Goal: Task Accomplishment & Management: Manage account settings

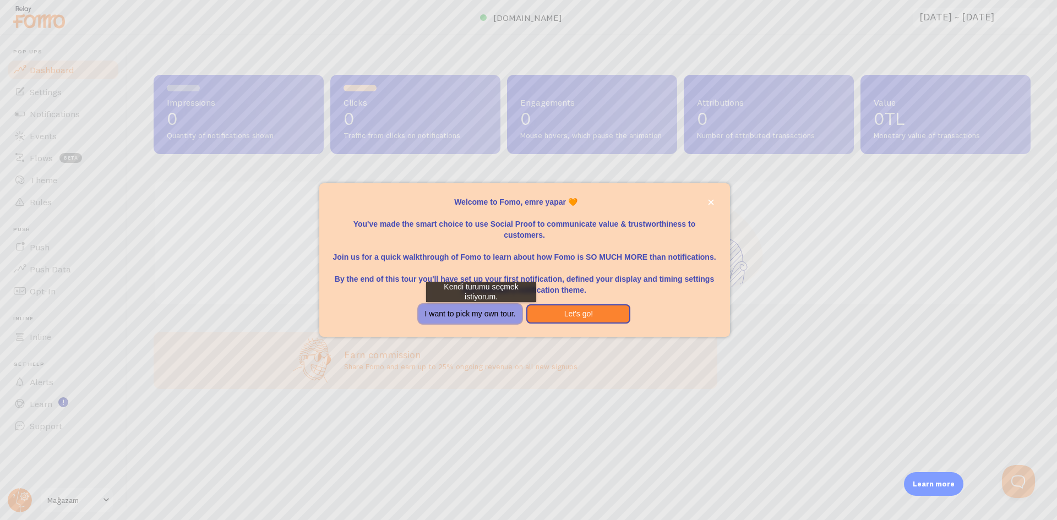
click at [481, 313] on button "I want to pick my own tour." at bounding box center [471, 315] width 104 height 20
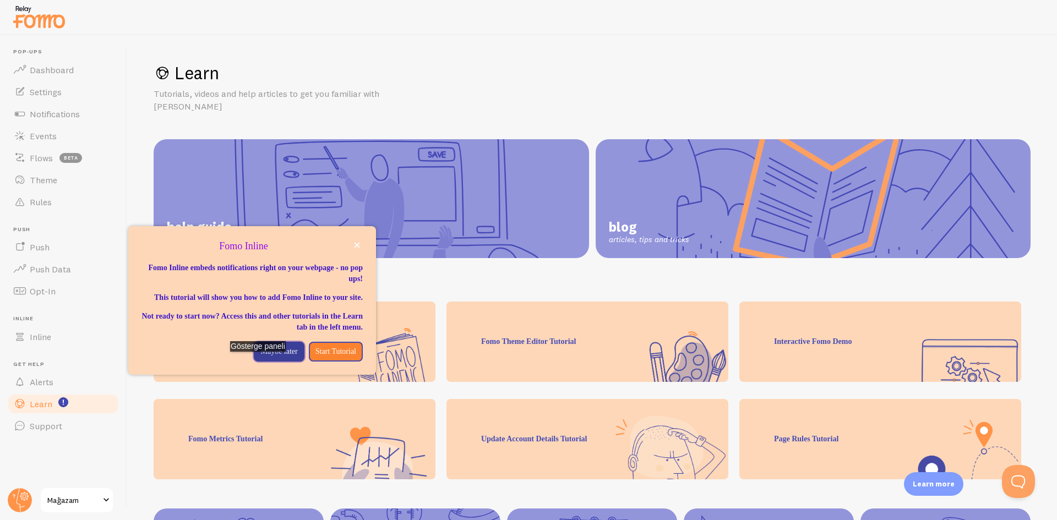
click at [262, 357] on p "Maybe later" at bounding box center [278, 351] width 37 height 11
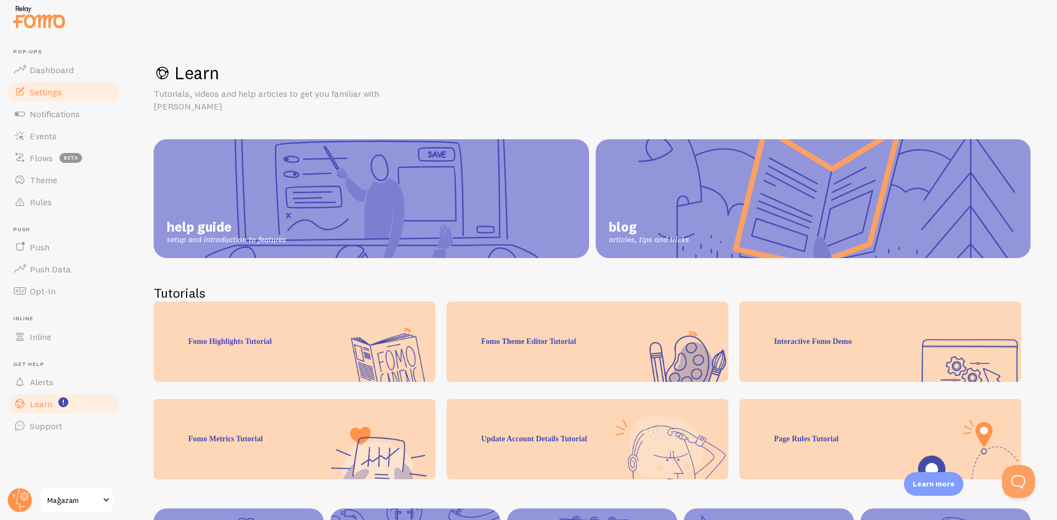
click at [70, 90] on link "Settings" at bounding box center [63, 92] width 113 height 22
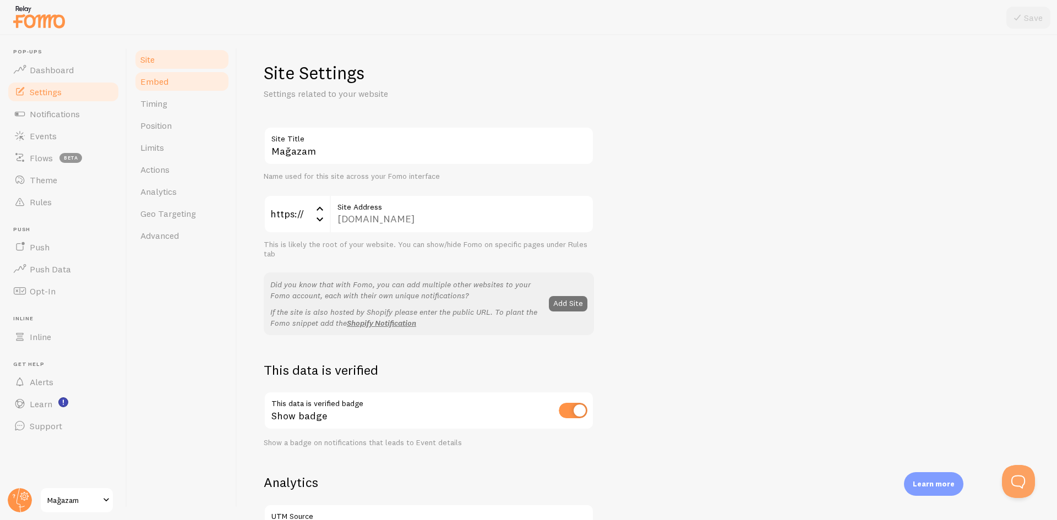
click at [177, 80] on link "Embed" at bounding box center [182, 81] width 96 height 22
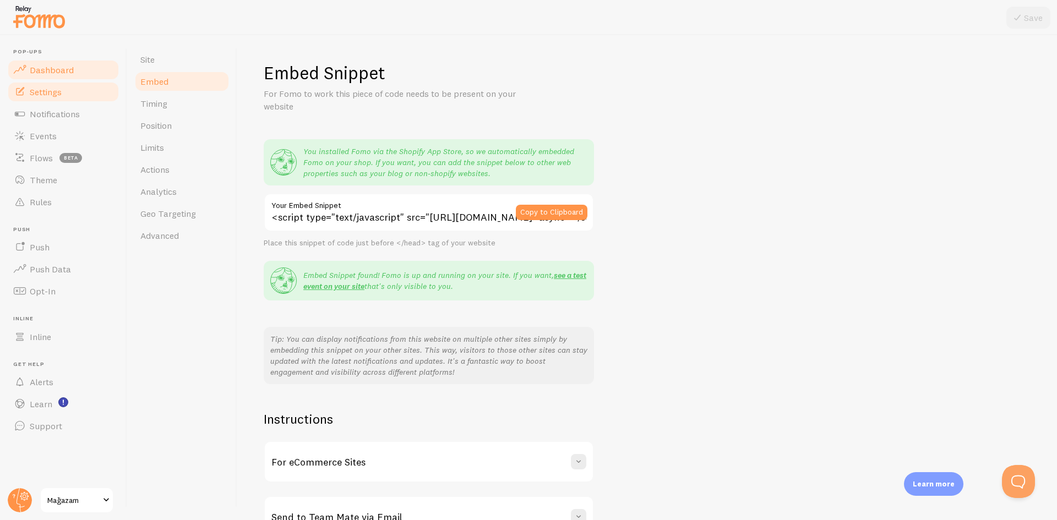
click at [44, 69] on span "Dashboard" at bounding box center [52, 69] width 44 height 11
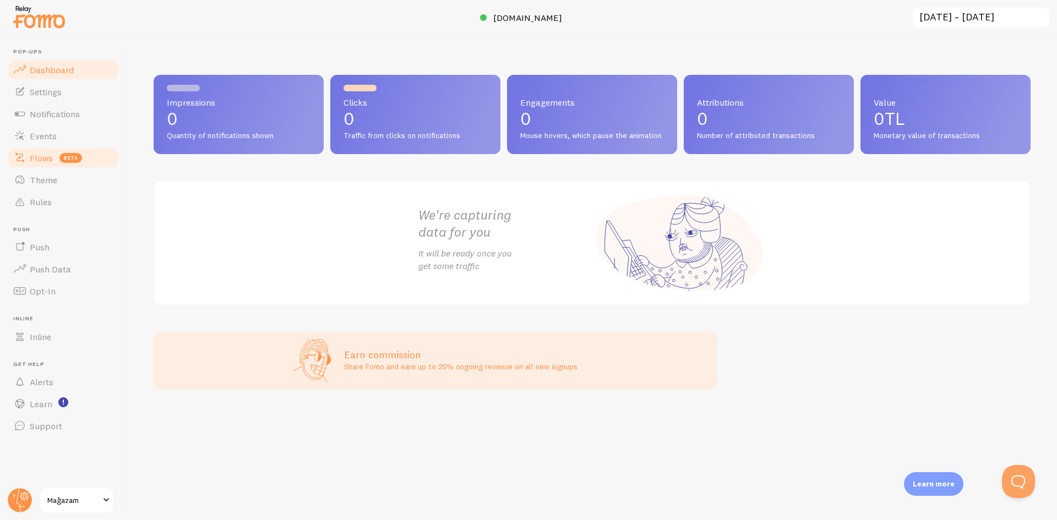
click at [59, 159] on span "beta" at bounding box center [70, 158] width 23 height 10
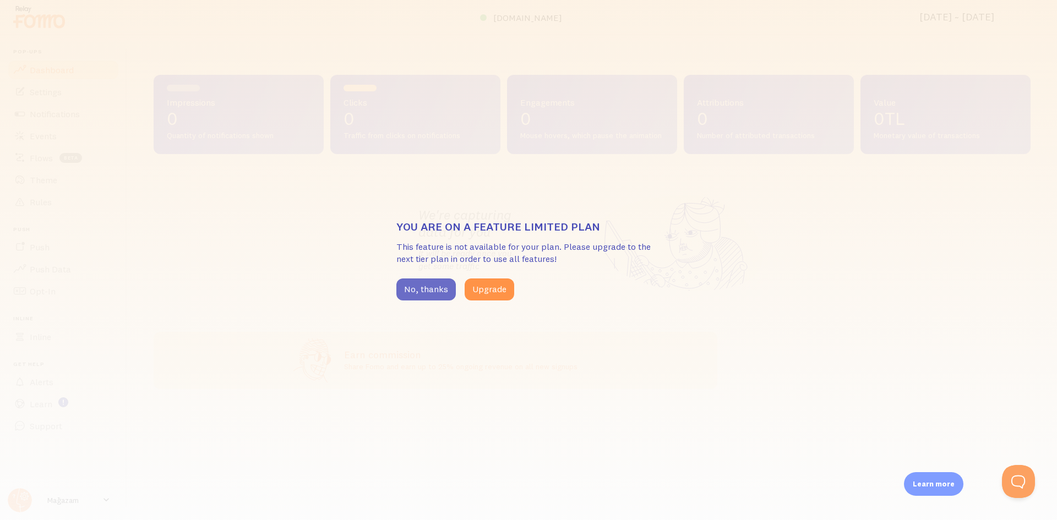
click at [421, 294] on button "No, thanks" at bounding box center [426, 290] width 59 height 22
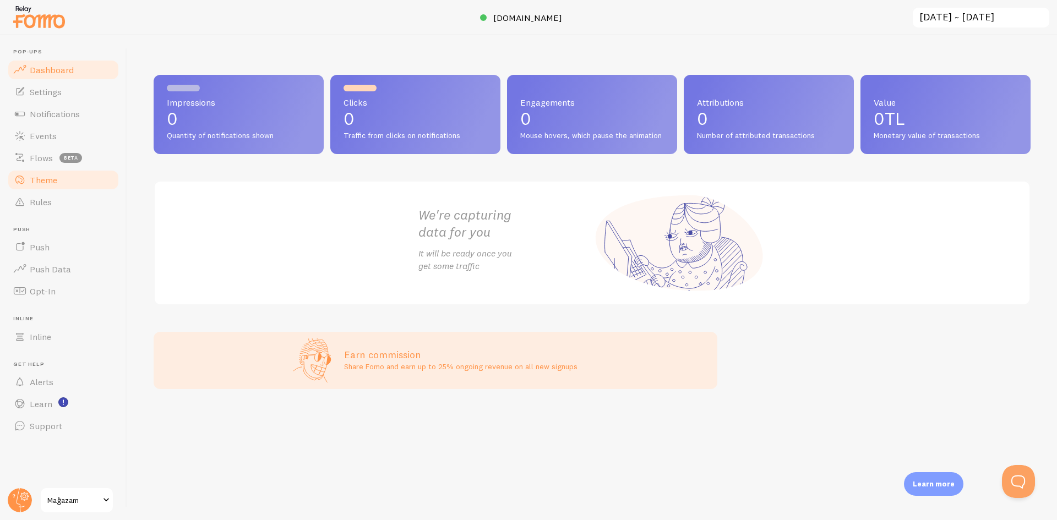
click at [57, 183] on link "Theme" at bounding box center [63, 180] width 113 height 22
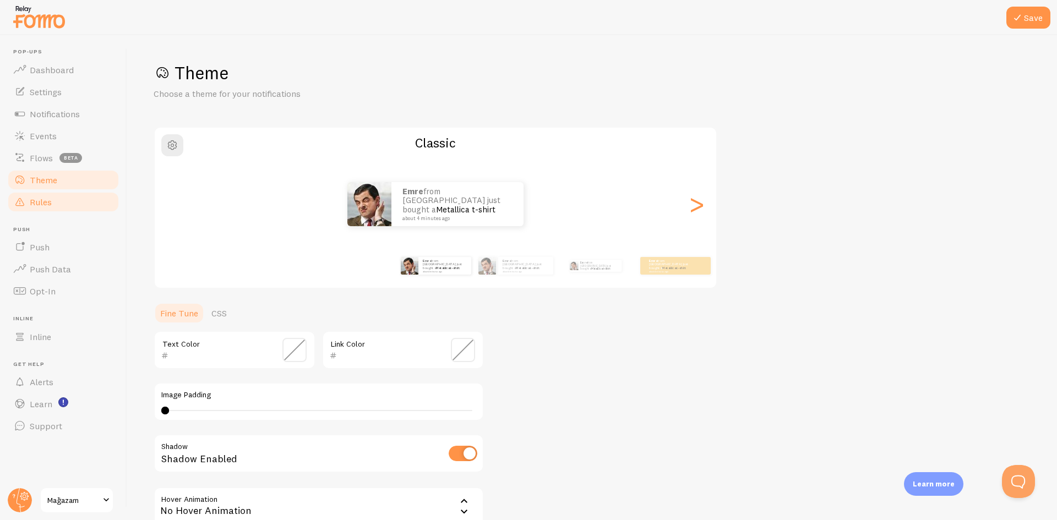
click at [62, 207] on link "Rules" at bounding box center [63, 202] width 113 height 22
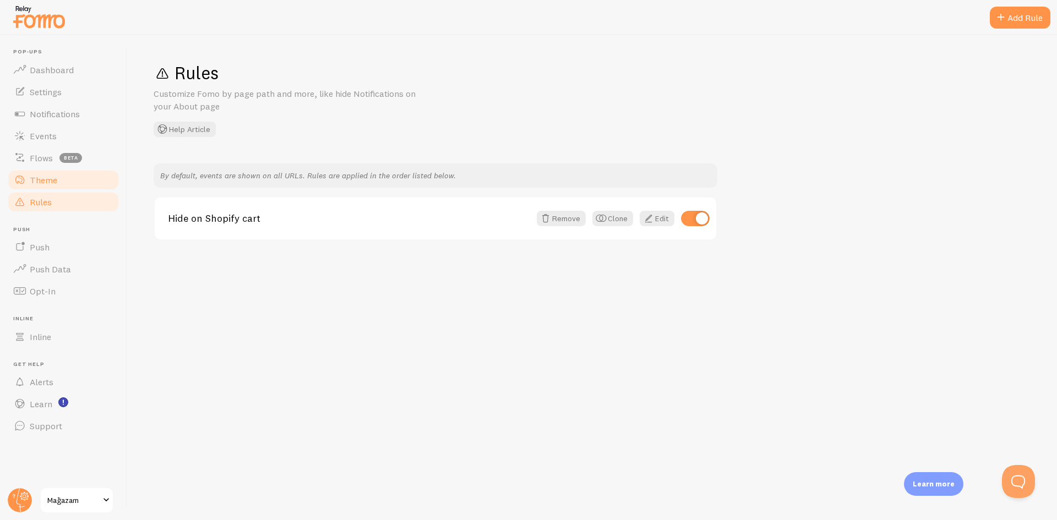
click at [62, 186] on link "Theme" at bounding box center [63, 180] width 113 height 22
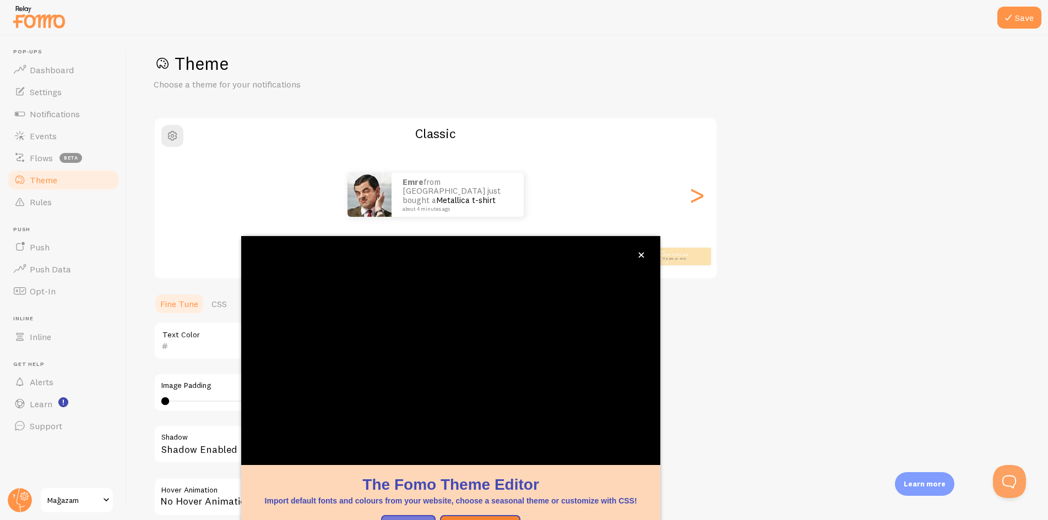
scroll to position [35, 0]
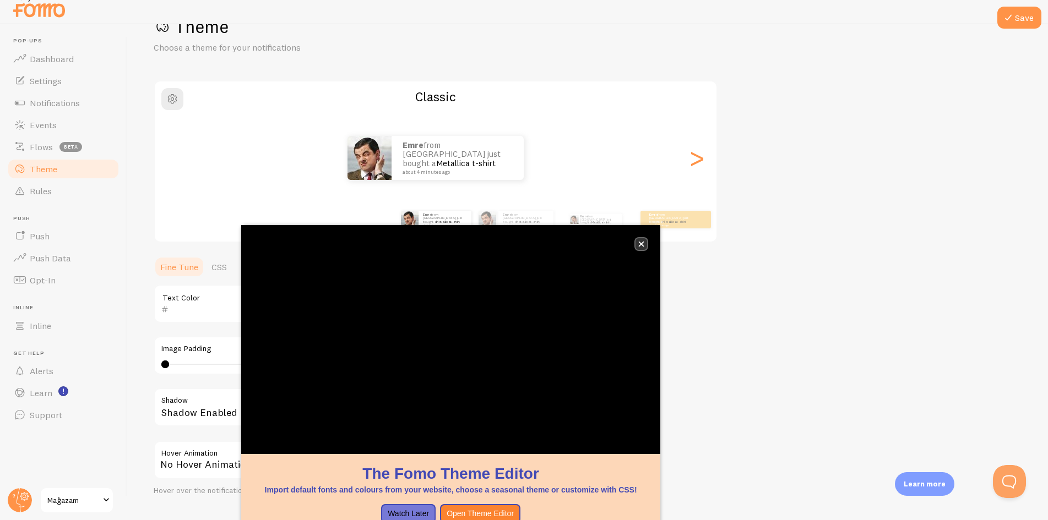
click at [639, 241] on button "close," at bounding box center [642, 244] width 12 height 12
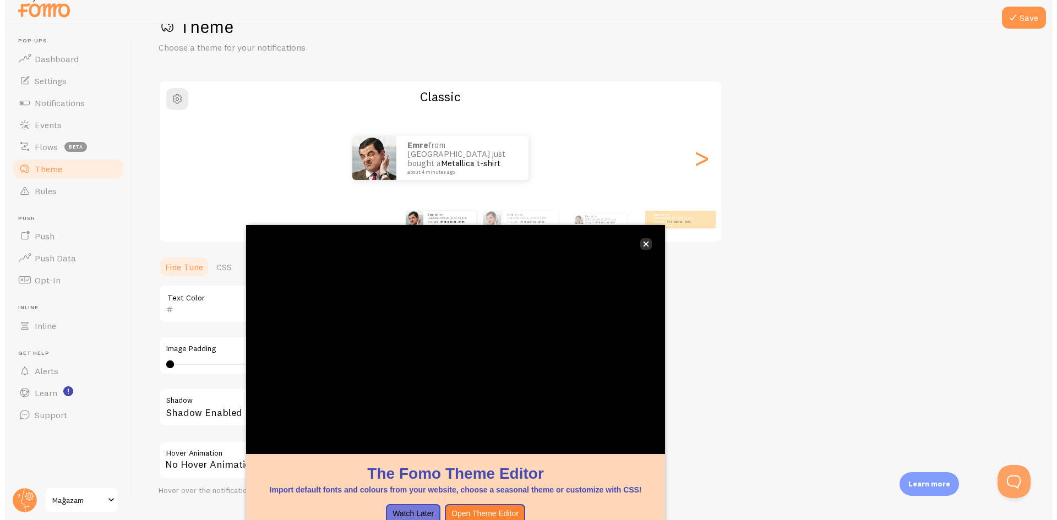
scroll to position [0, 0]
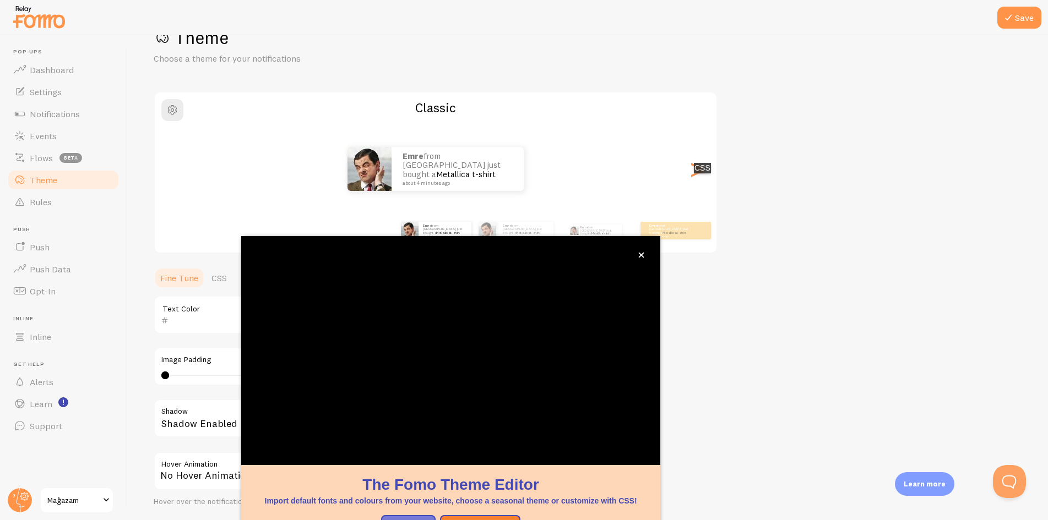
click at [706, 184] on div "emre from [GEOGRAPHIC_DATA] just bought a Metallica t-shirt about 4 minutes ago" at bounding box center [436, 169] width 562 height 44
click at [701, 177] on div ">" at bounding box center [696, 168] width 13 height 79
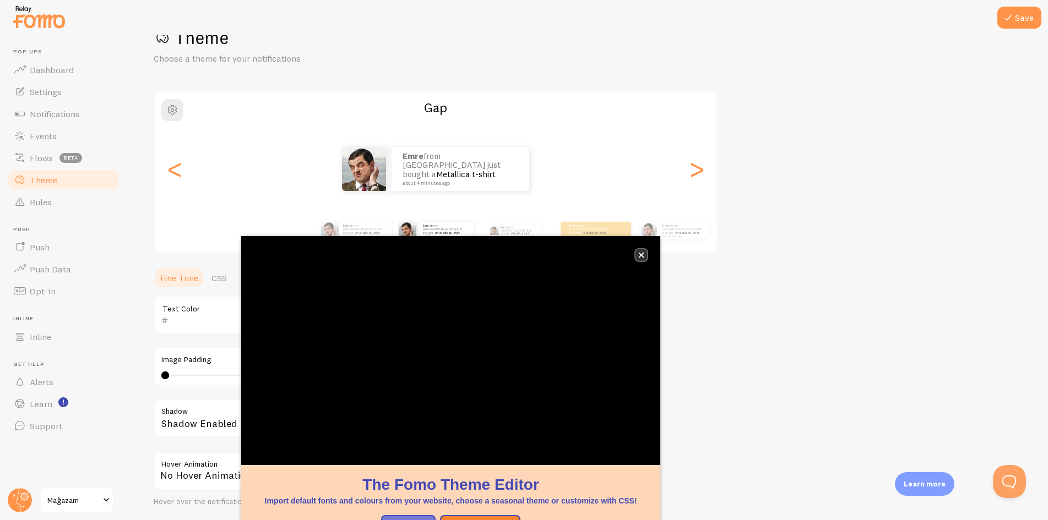
click at [642, 254] on icon "close," at bounding box center [642, 256] width 6 height 6
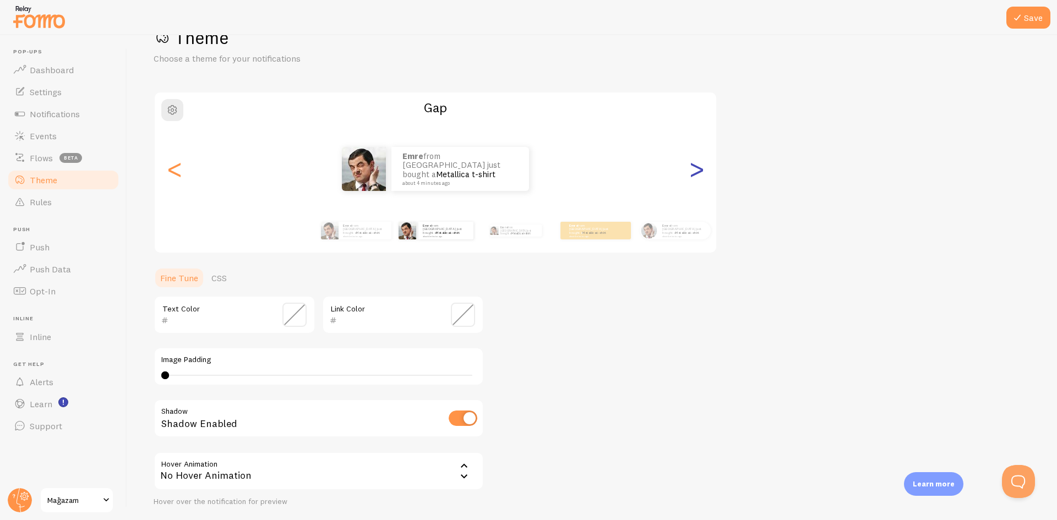
click at [702, 172] on div ">" at bounding box center [696, 168] width 13 height 79
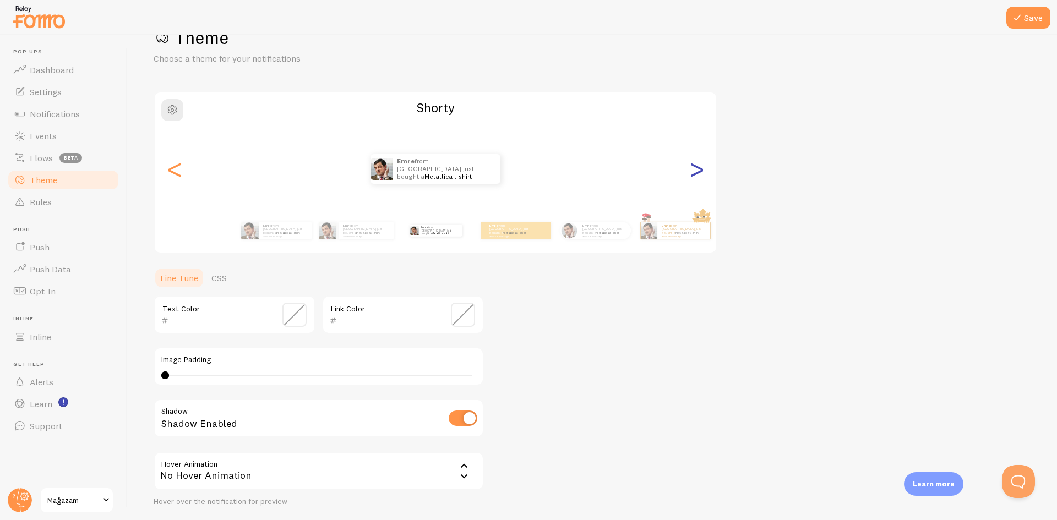
click at [702, 172] on div ">" at bounding box center [696, 168] width 13 height 79
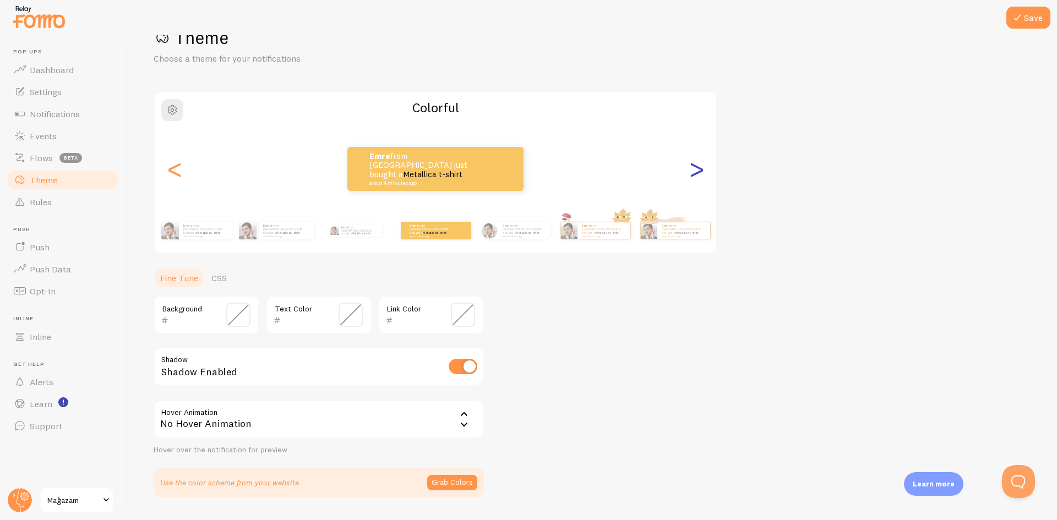
click at [702, 172] on div ">" at bounding box center [696, 168] width 13 height 79
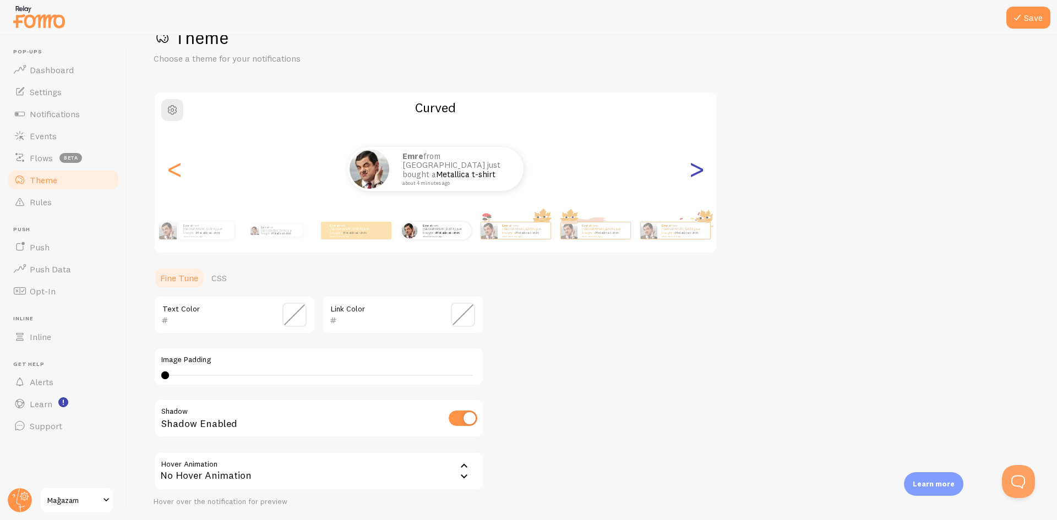
click at [702, 172] on div ">" at bounding box center [696, 168] width 13 height 79
type input "0"
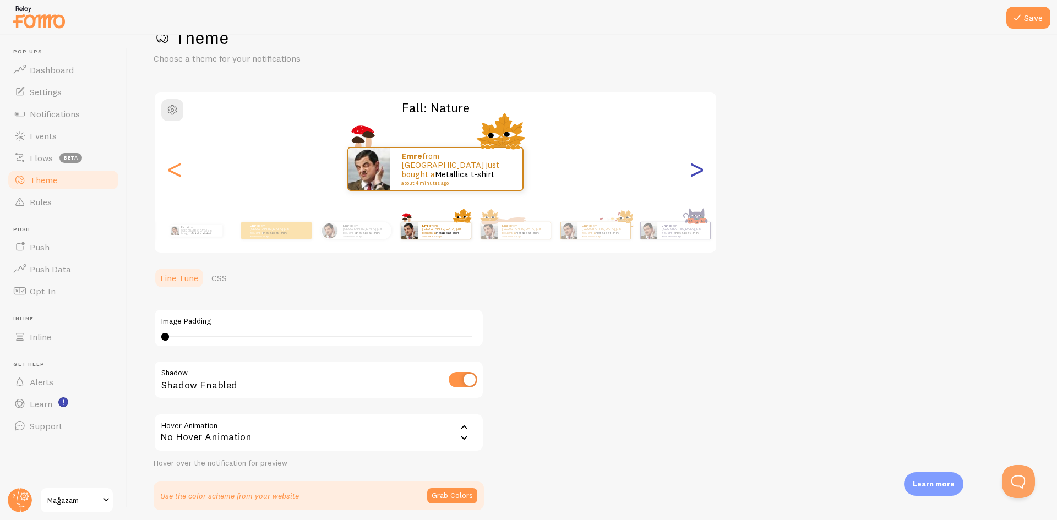
click at [702, 172] on div ">" at bounding box center [696, 168] width 13 height 79
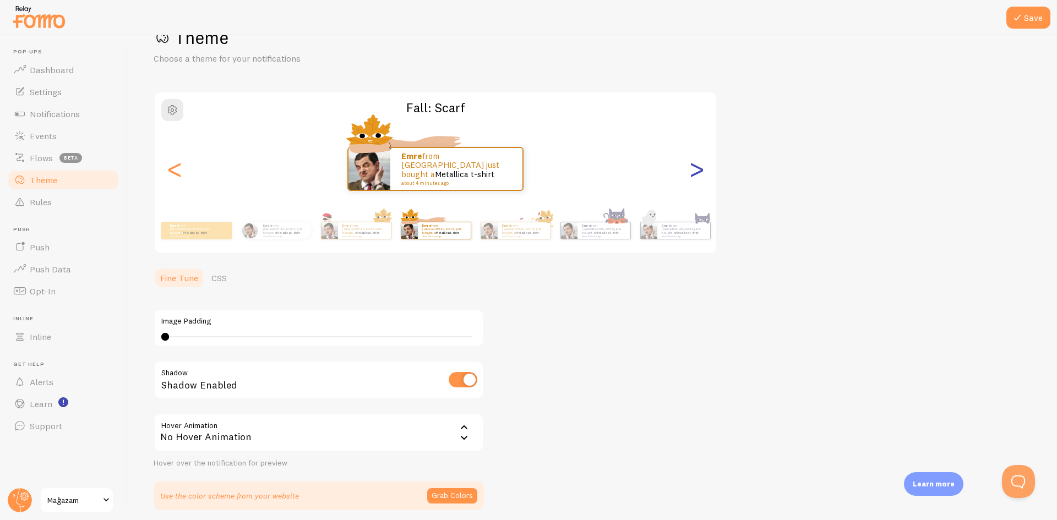
click at [702, 172] on div ">" at bounding box center [696, 168] width 13 height 79
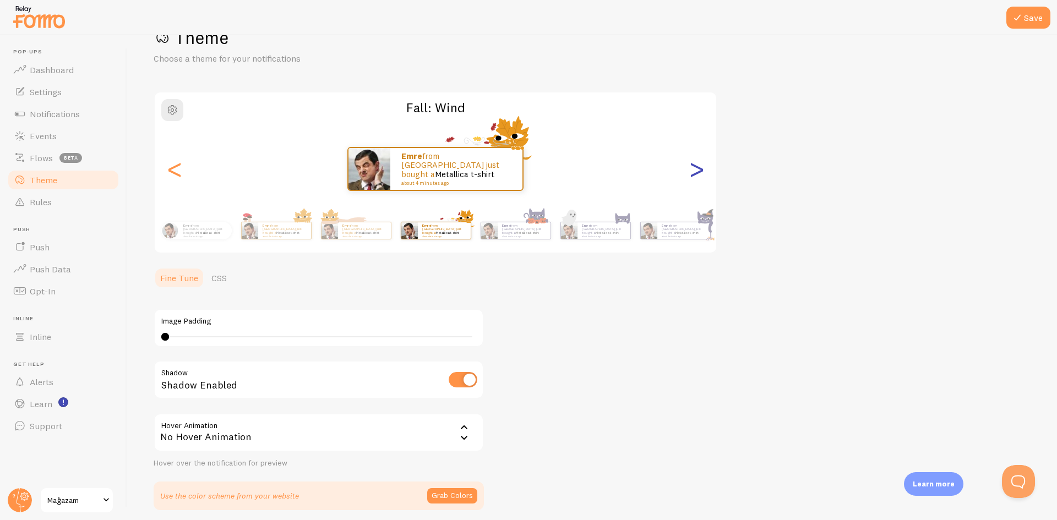
click at [702, 172] on div ">" at bounding box center [696, 168] width 13 height 79
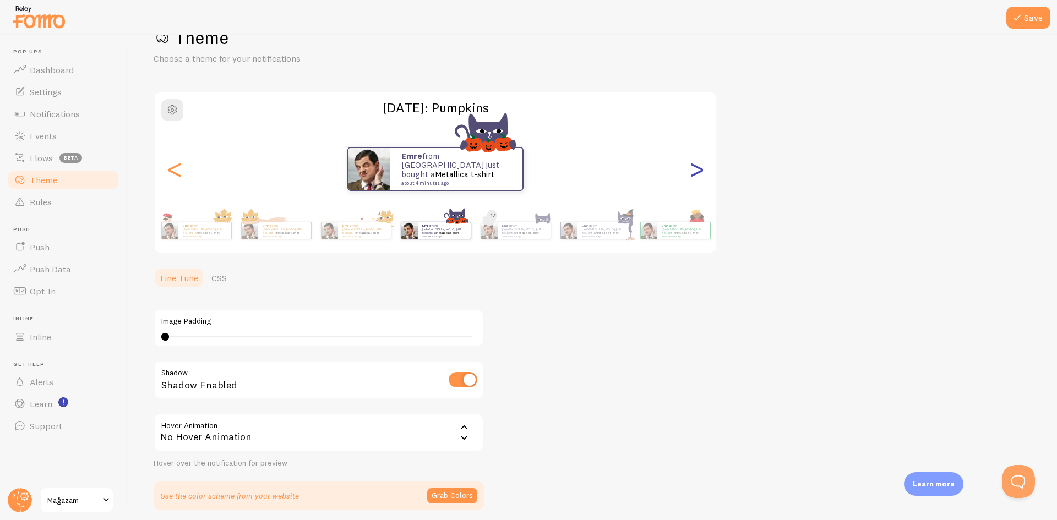
click at [702, 172] on div ">" at bounding box center [696, 168] width 13 height 79
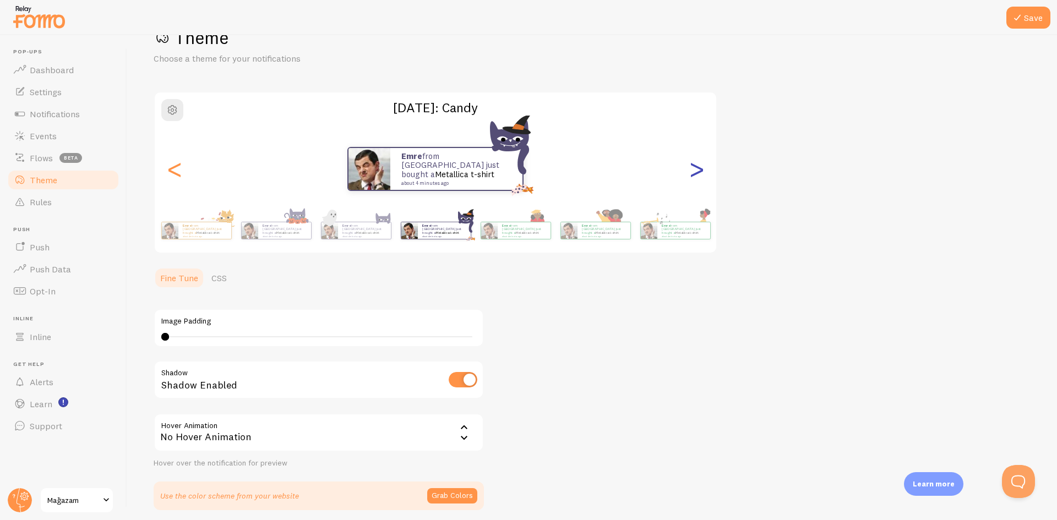
click at [702, 172] on div ">" at bounding box center [696, 168] width 13 height 79
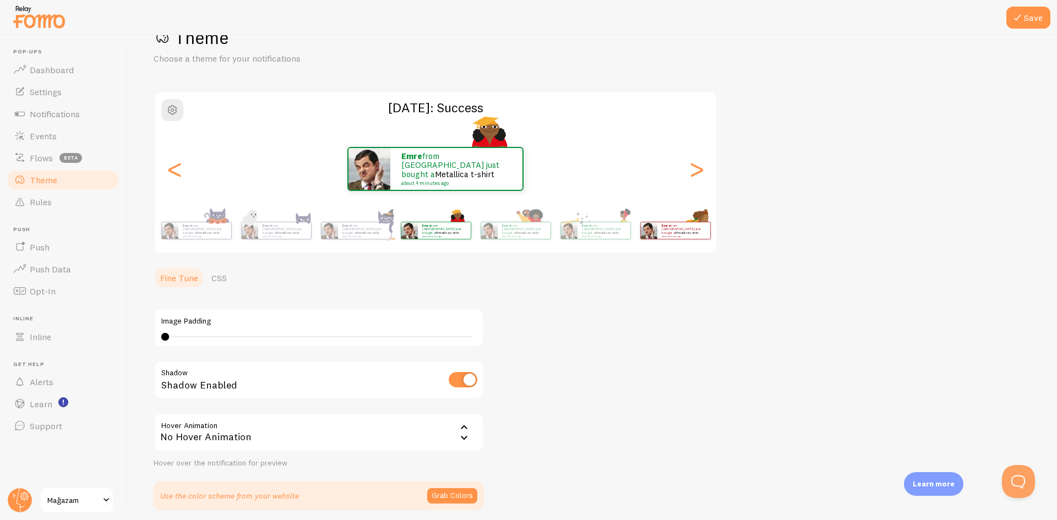
click at [665, 240] on div "emre from [GEOGRAPHIC_DATA] just bought a Metallica t-shirt about 4 minutes ago" at bounding box center [675, 230] width 71 height 31
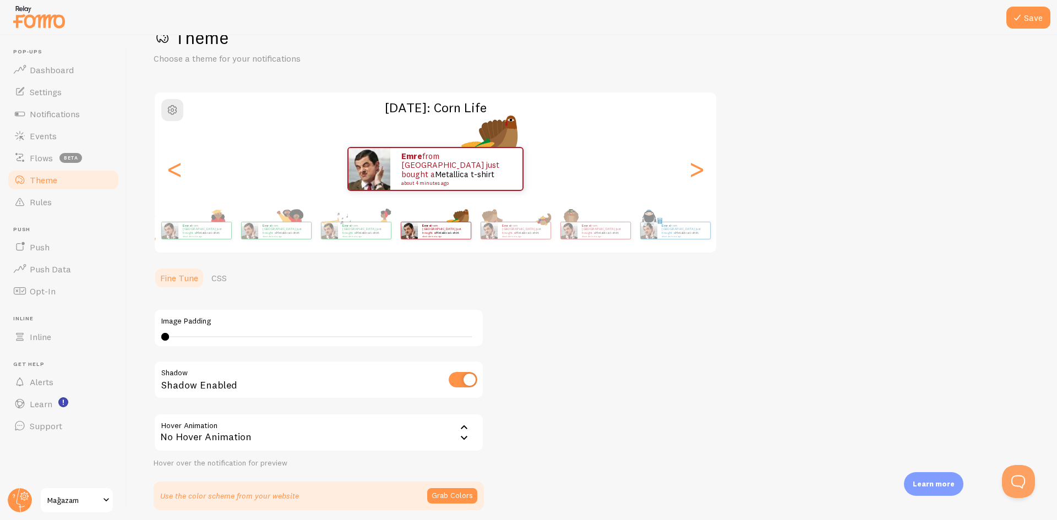
click at [665, 240] on div "emre from [GEOGRAPHIC_DATA] just bought a Metallica t-shirt about 4 minutes ago" at bounding box center [675, 230] width 71 height 31
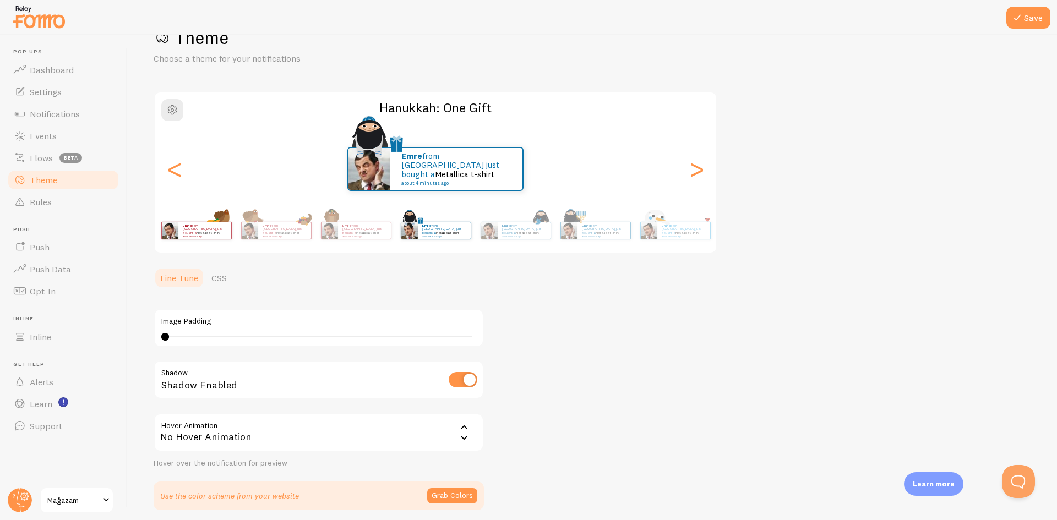
click at [665, 240] on div "emre from [GEOGRAPHIC_DATA] just bought a Metallica t-shirt about 4 minutes ago" at bounding box center [675, 230] width 71 height 31
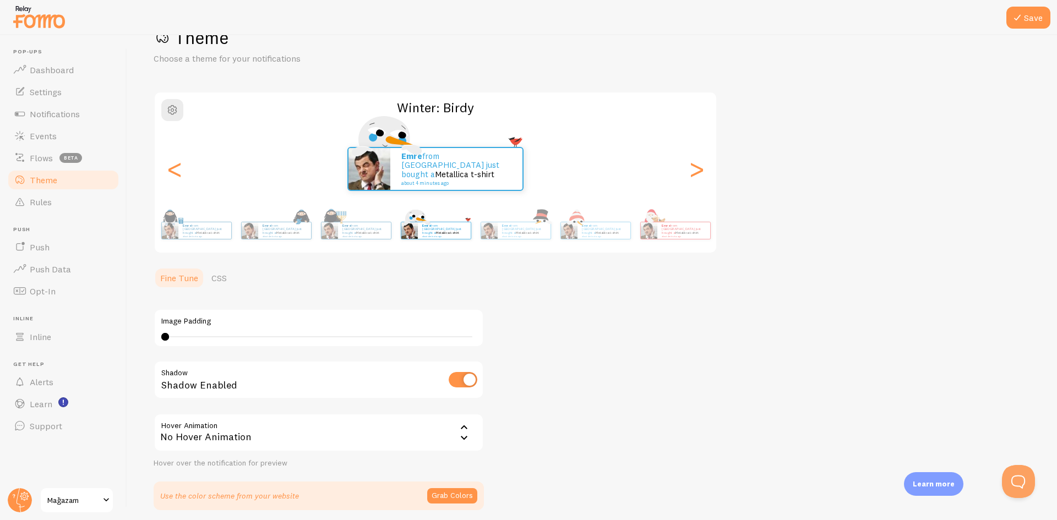
click at [665, 240] on div "emre from [GEOGRAPHIC_DATA] just bought a Metallica t-shirt about 4 minutes ago" at bounding box center [675, 230] width 71 height 31
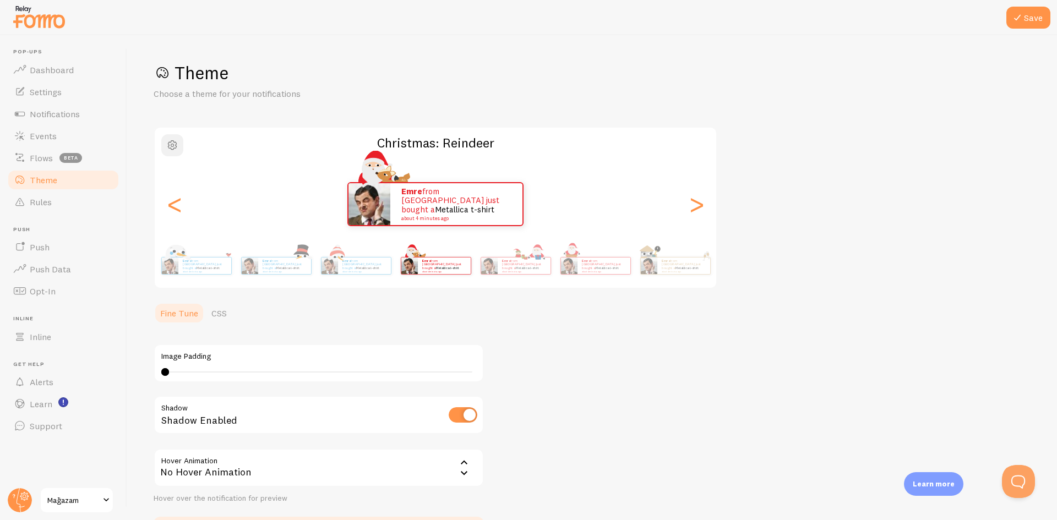
click at [171, 148] on span "button" at bounding box center [172, 145] width 13 height 13
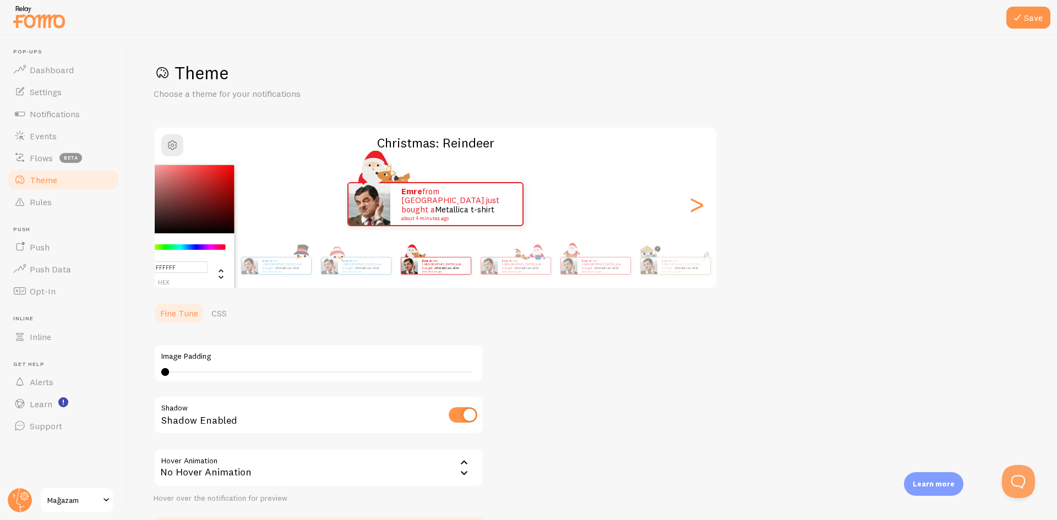
click at [300, 93] on p "Choose a theme for your notifications" at bounding box center [286, 94] width 264 height 13
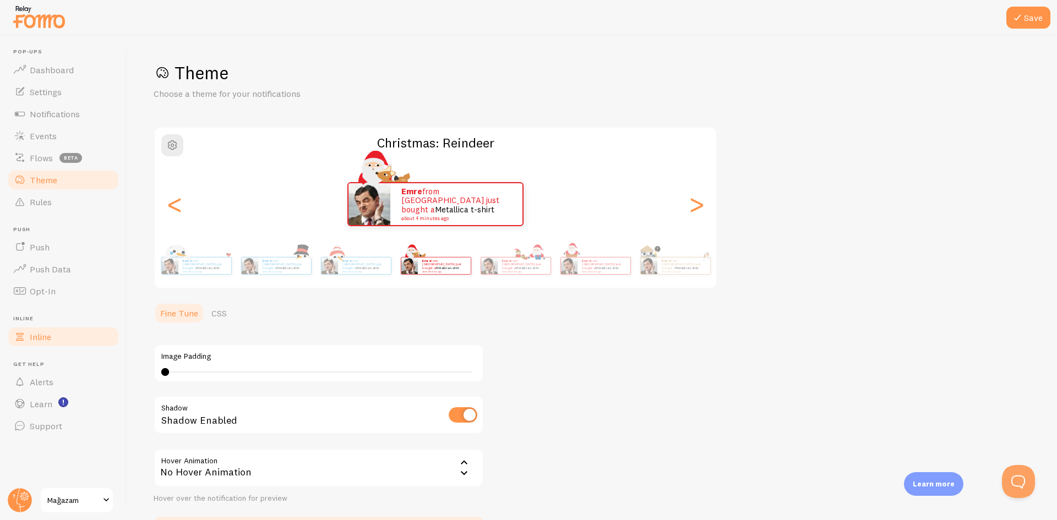
click at [67, 341] on link "Inline" at bounding box center [63, 337] width 113 height 22
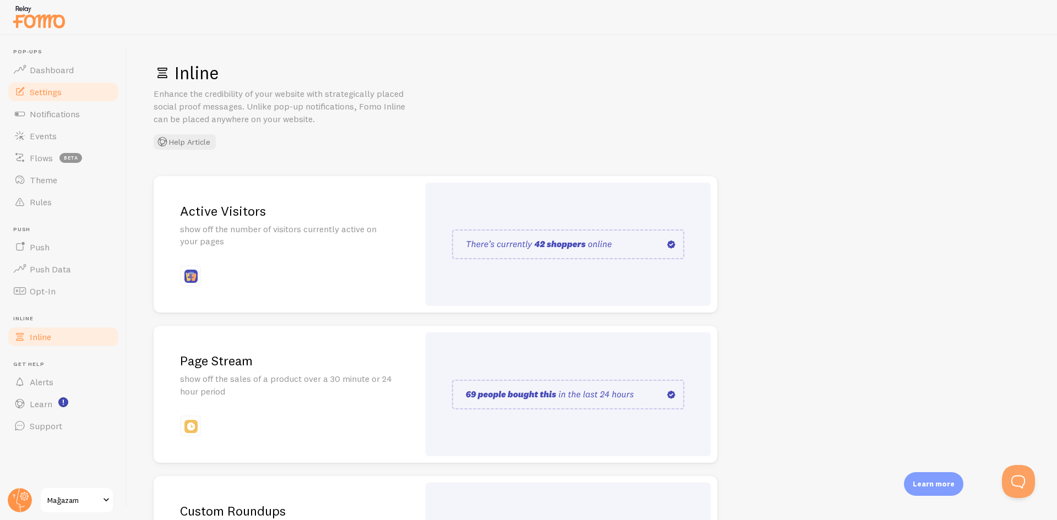
click at [62, 86] on span "Settings" at bounding box center [46, 91] width 32 height 11
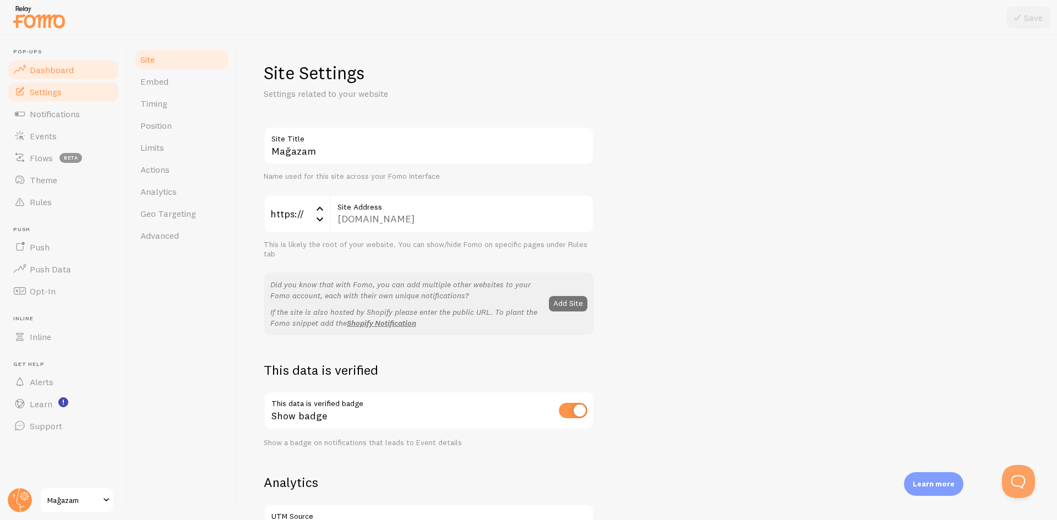
click at [63, 72] on span "Dashboard" at bounding box center [52, 69] width 44 height 11
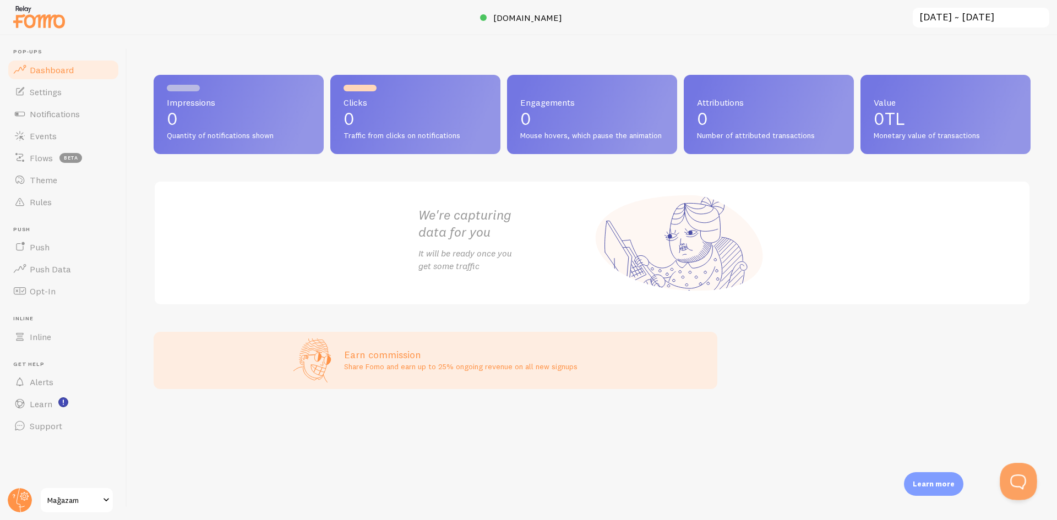
click at [1018, 484] on button "Open Beacon popover" at bounding box center [1016, 479] width 33 height 33
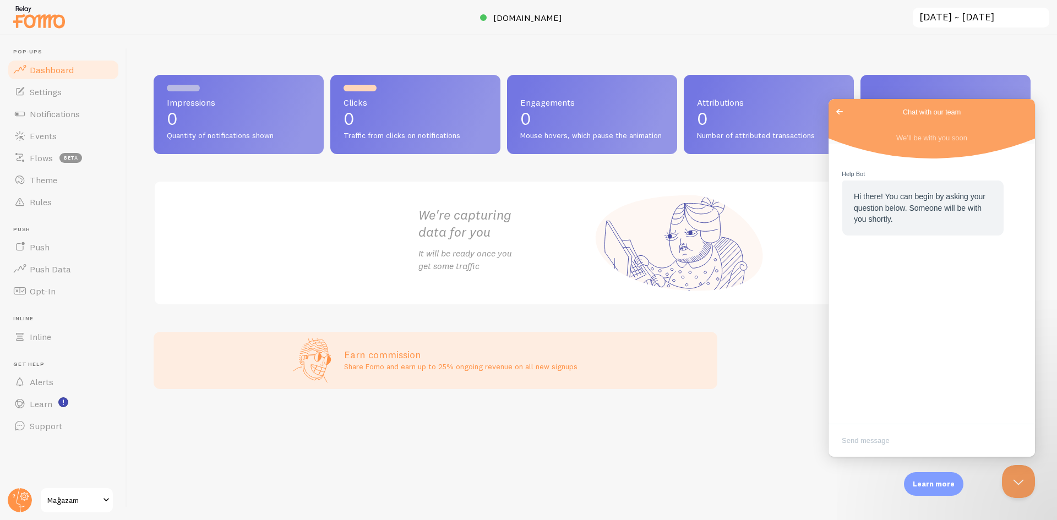
click at [837, 108] on span "Go back" at bounding box center [839, 111] width 13 height 13
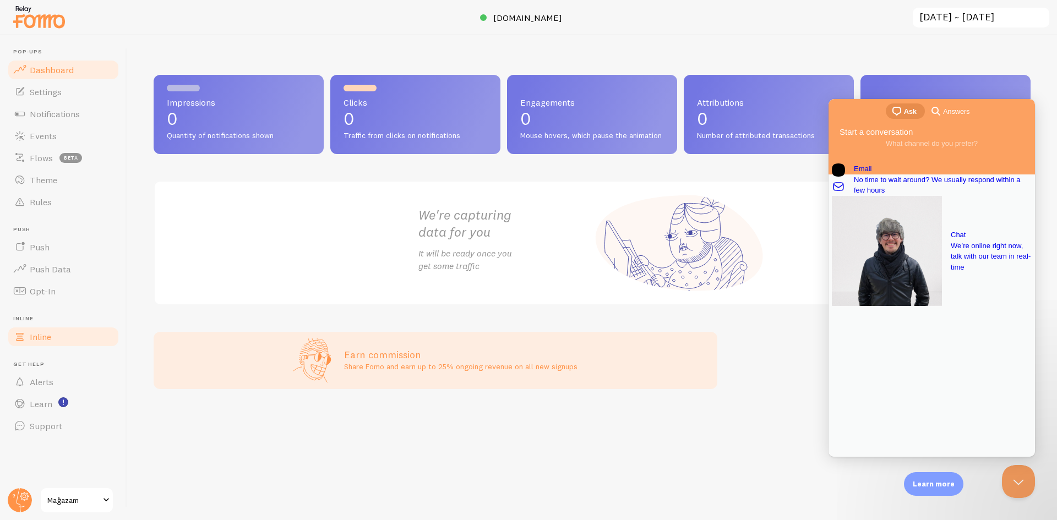
click at [67, 339] on link "Inline" at bounding box center [63, 337] width 113 height 22
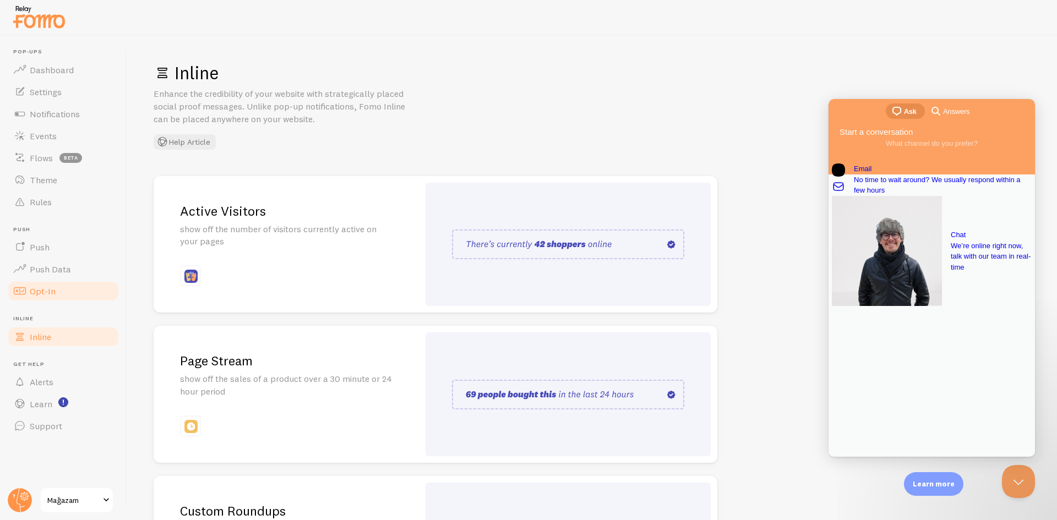
click at [72, 286] on link "Opt-In" at bounding box center [63, 291] width 113 height 22
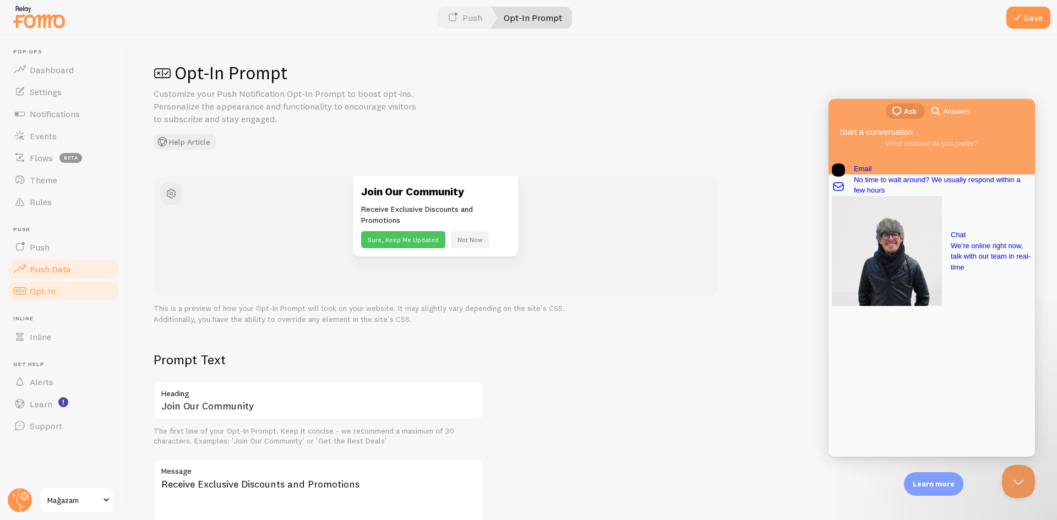
click at [69, 269] on span "Push Data" at bounding box center [50, 269] width 41 height 11
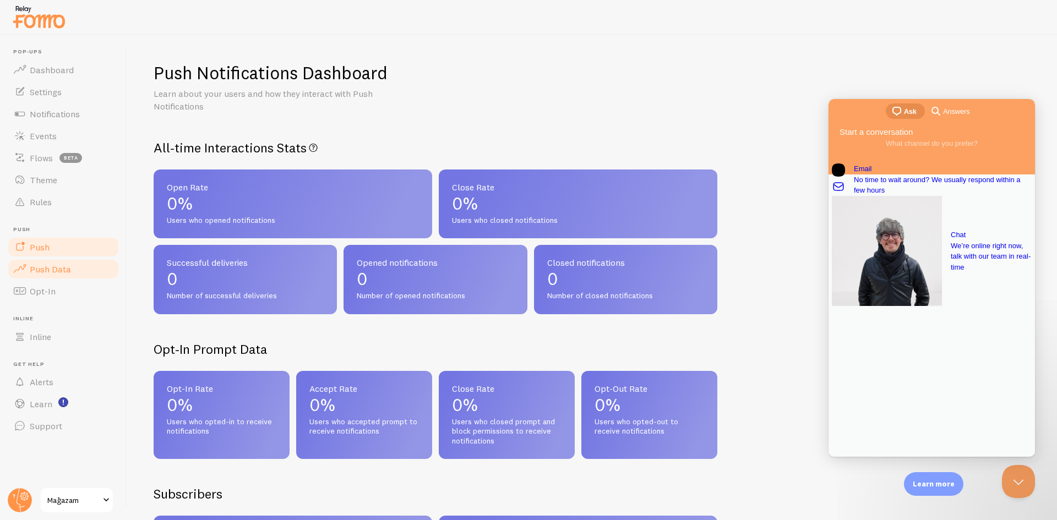
click at [70, 249] on link "Push" at bounding box center [63, 247] width 113 height 22
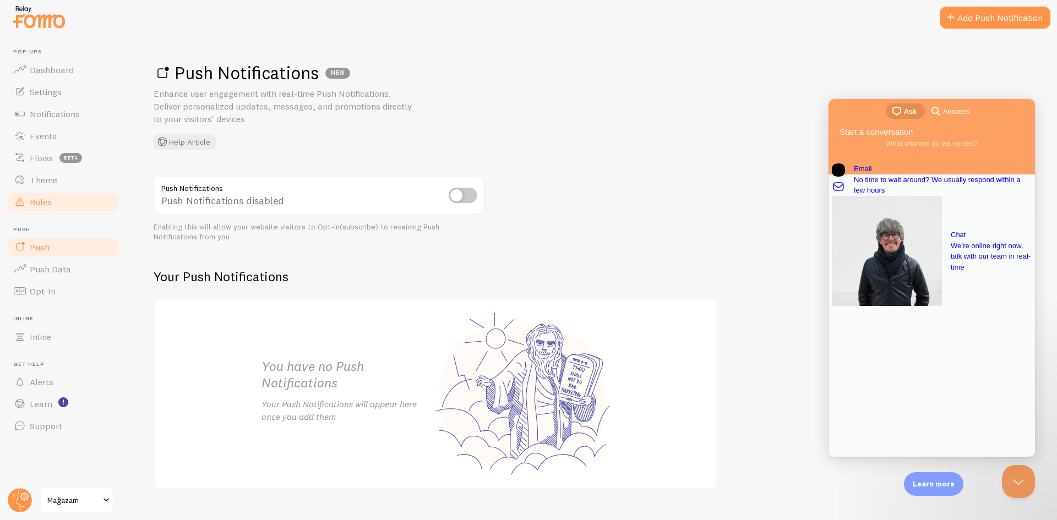
click at [62, 192] on link "Rules" at bounding box center [63, 202] width 113 height 22
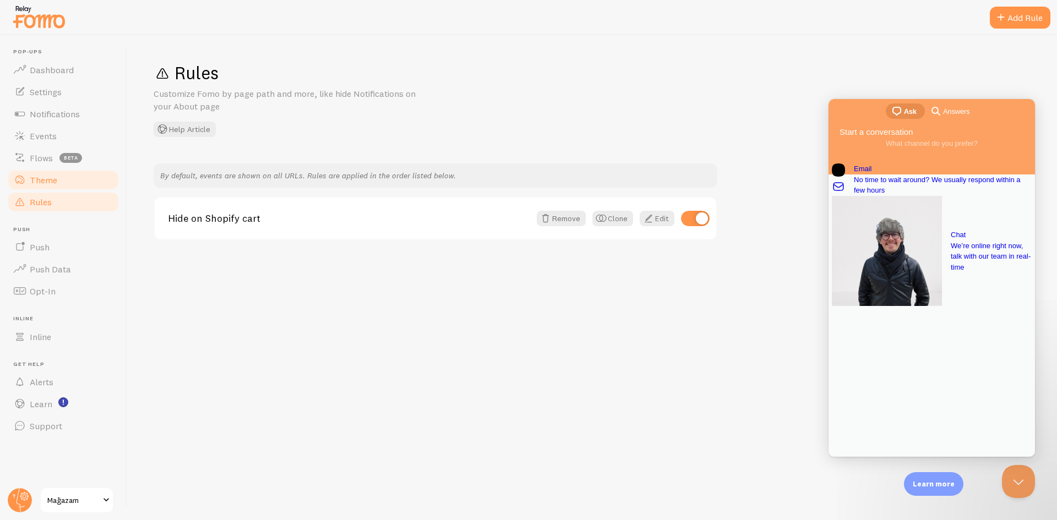
click at [61, 186] on link "Theme" at bounding box center [63, 180] width 113 height 22
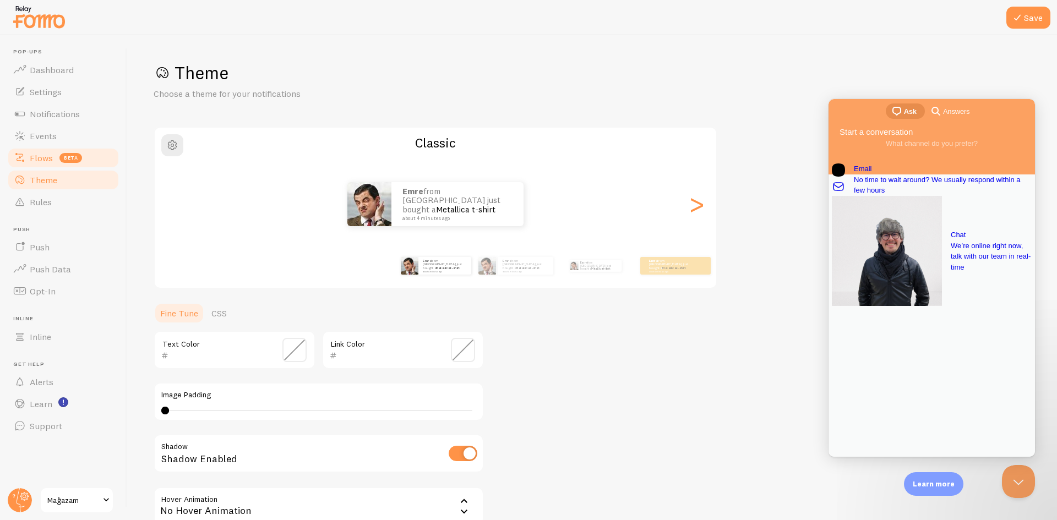
click at [75, 161] on span "beta" at bounding box center [70, 158] width 23 height 10
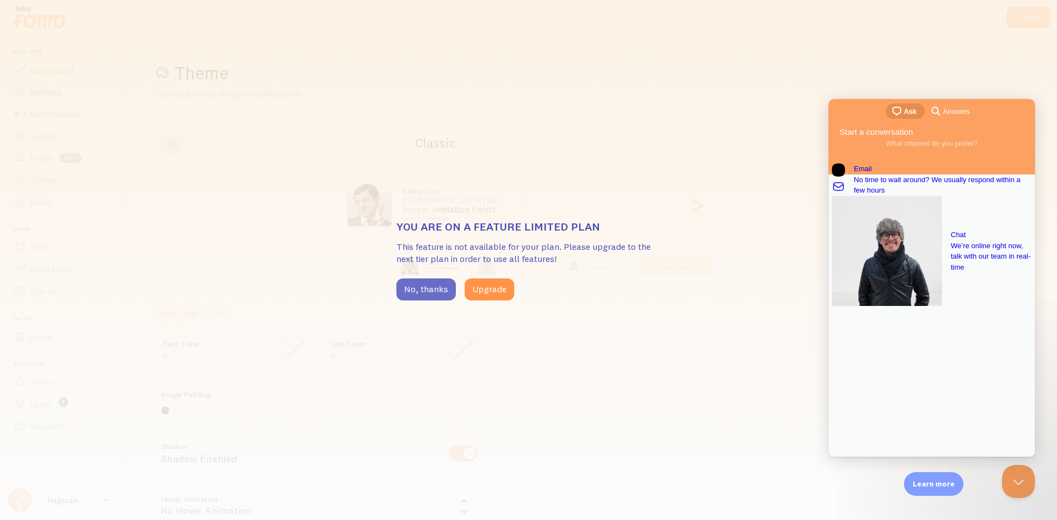
click at [406, 293] on button "No, thanks" at bounding box center [426, 290] width 59 height 22
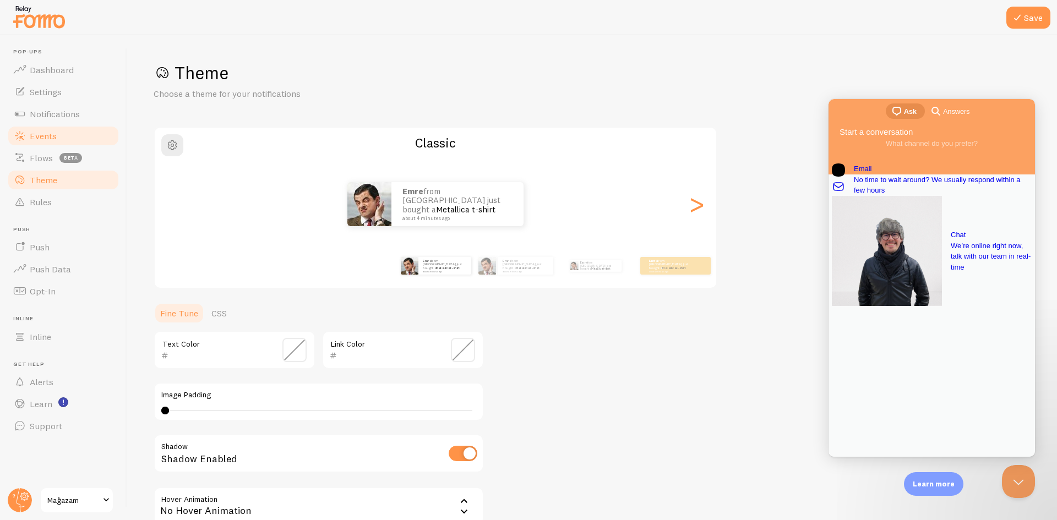
click at [66, 142] on link "Events" at bounding box center [63, 136] width 113 height 22
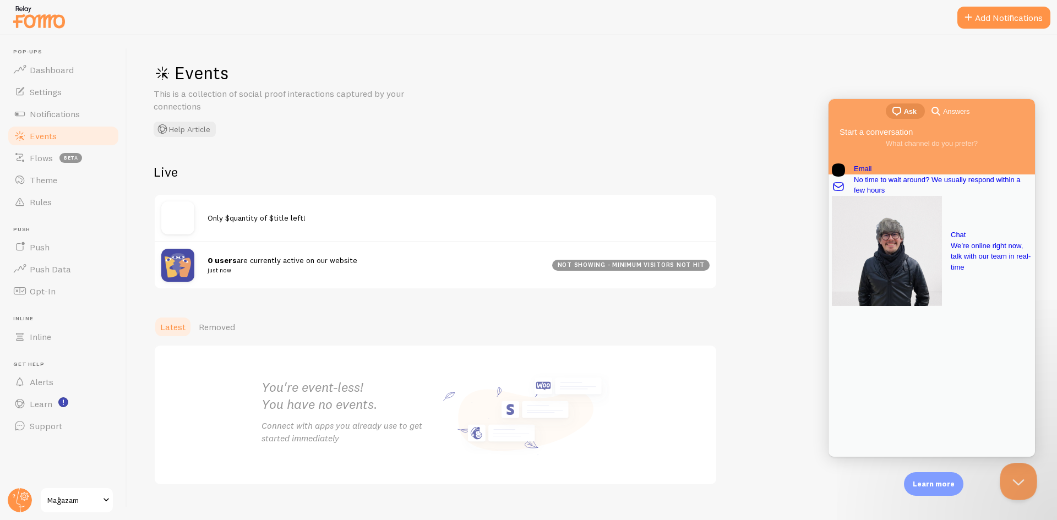
click at [1020, 489] on button "Close Beacon popover" at bounding box center [1016, 479] width 33 height 33
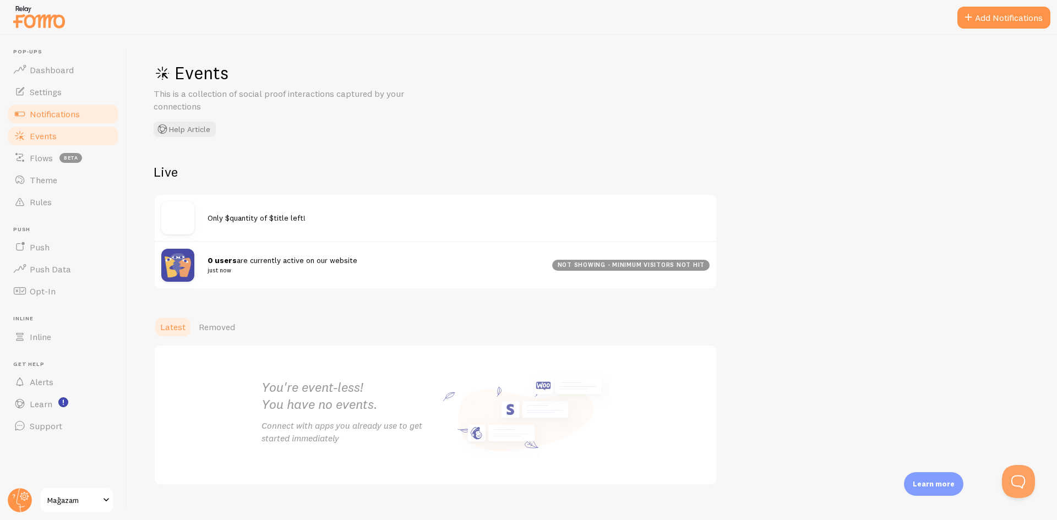
click at [75, 115] on span "Notifications" at bounding box center [55, 113] width 50 height 11
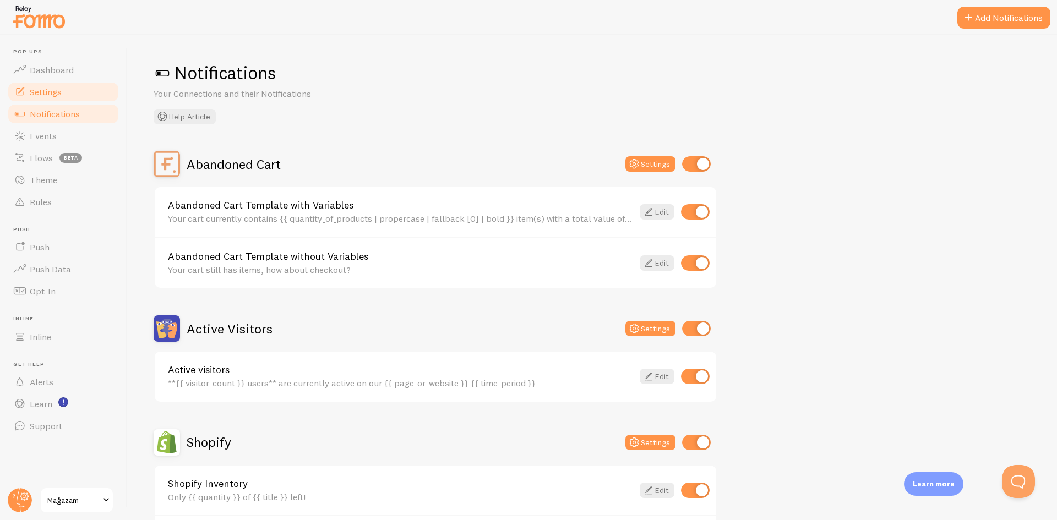
click at [85, 100] on link "Settings" at bounding box center [63, 92] width 113 height 22
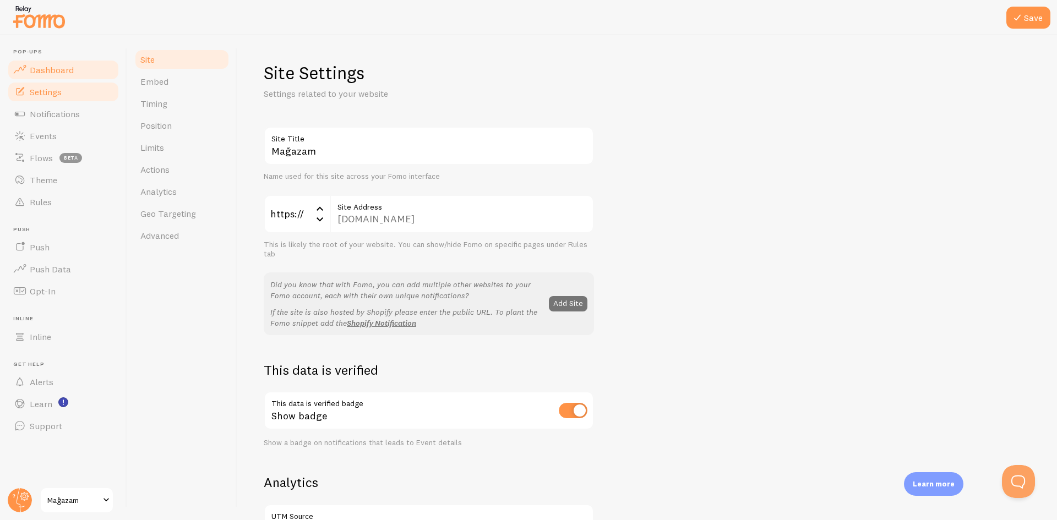
click at [74, 72] on link "Dashboard" at bounding box center [63, 70] width 113 height 22
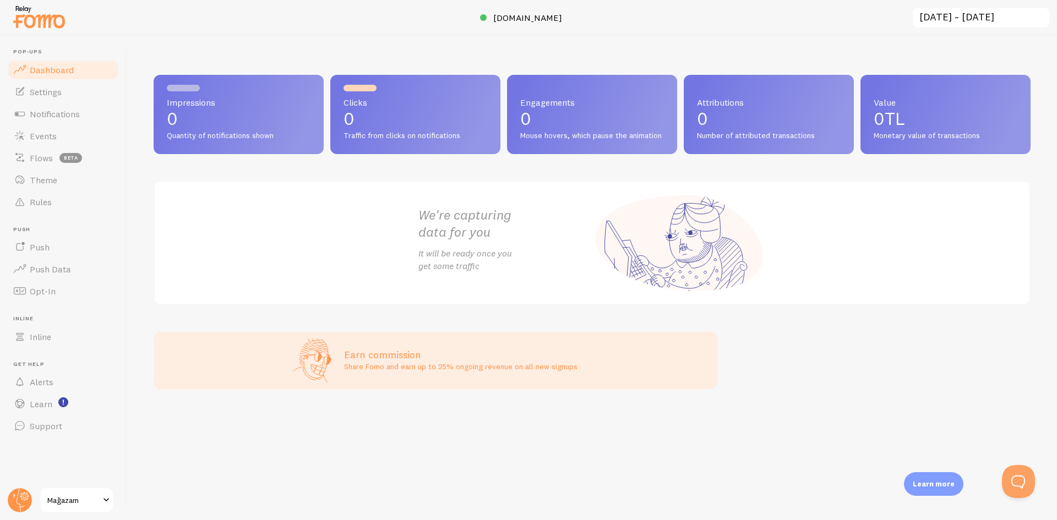
click at [77, 497] on span "Mağazam" at bounding box center [73, 500] width 52 height 13
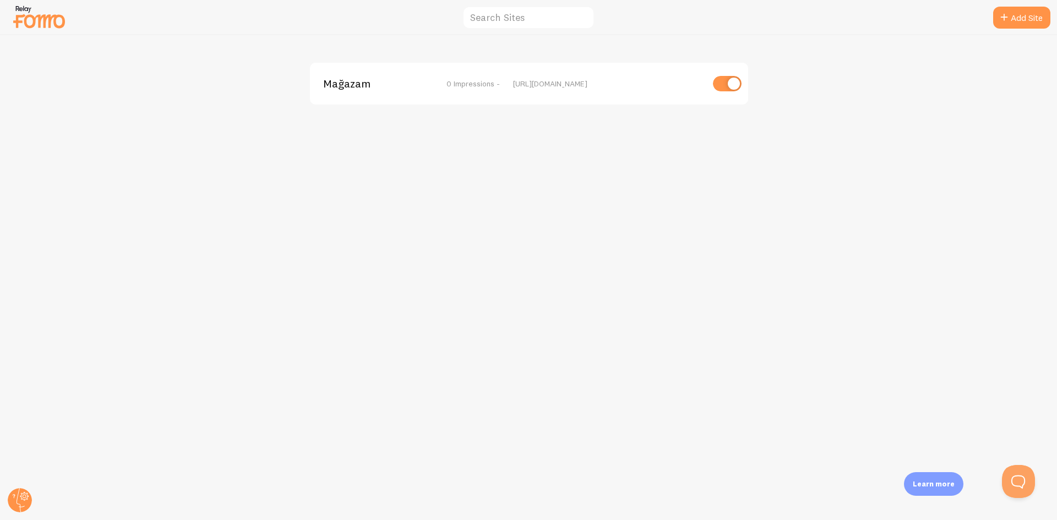
click at [707, 73] on div "Mağazam 0 Impressions - [URL][DOMAIN_NAME]" at bounding box center [529, 84] width 438 height 42
click at [739, 90] on input "checkbox" at bounding box center [727, 83] width 29 height 15
checkbox input "false"
